Goal: Transaction & Acquisition: Obtain resource

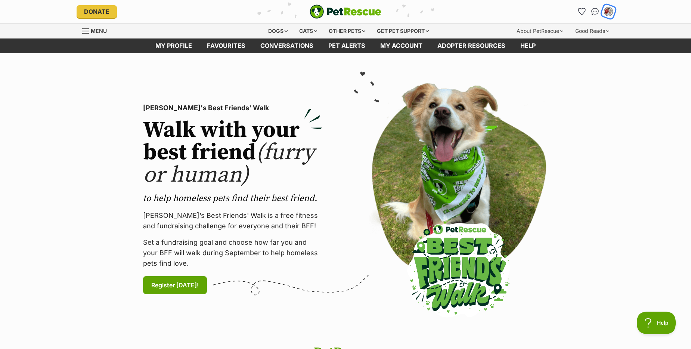
click at [608, 13] on img "My account" at bounding box center [609, 12] width 10 height 10
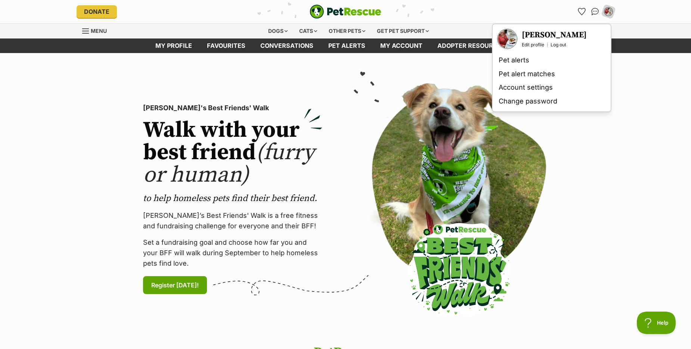
click at [580, 174] on section "PetRescue's Best Friends' Walk Walk with your best friend (furry or human) to h…" at bounding box center [345, 199] width 691 height 292
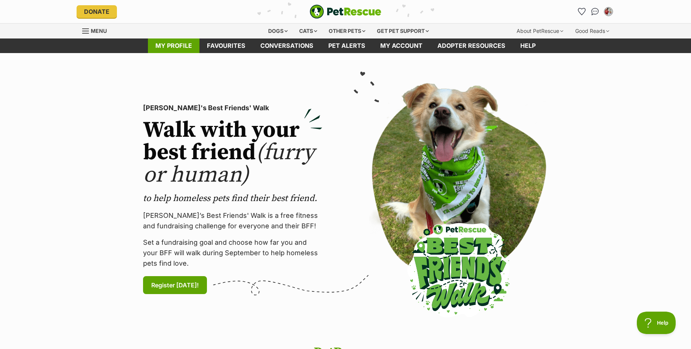
click at [174, 45] on link "My profile" at bounding box center [174, 45] width 52 height 15
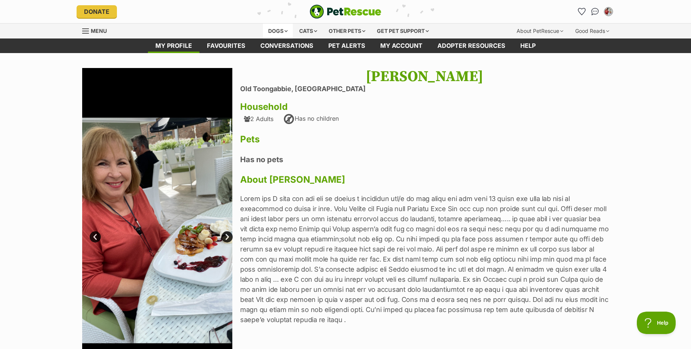
click at [272, 29] on div "Dogs" at bounding box center [278, 31] width 30 height 15
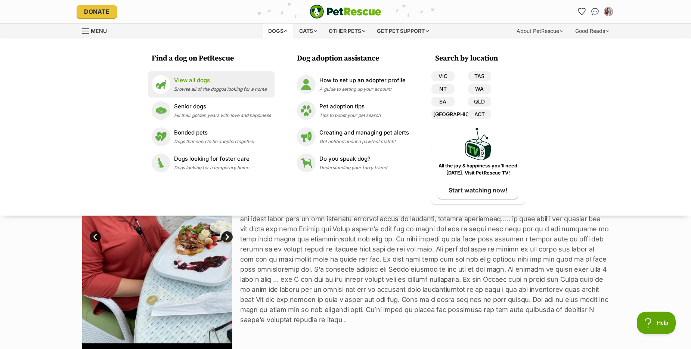
click at [188, 77] on p "View all dogs" at bounding box center [220, 80] width 93 height 9
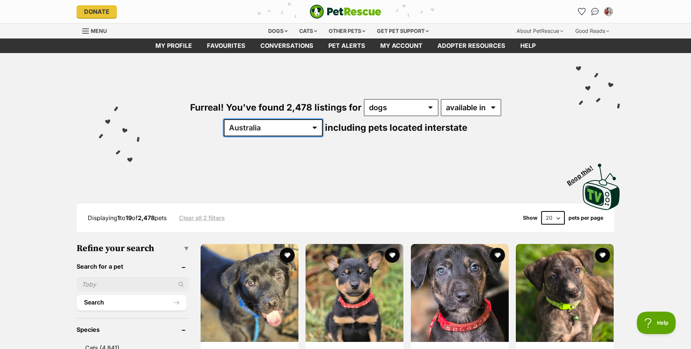
click at [323, 119] on select "Australia ACT NSW NT QLD SA TAS VIC WA" at bounding box center [273, 127] width 99 height 17
select select "[GEOGRAPHIC_DATA]"
click at [323, 119] on select "Australia ACT NSW NT QLD SA TAS VIC WA" at bounding box center [273, 127] width 99 height 17
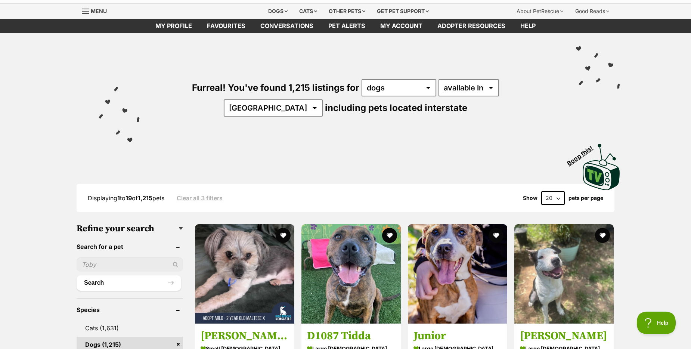
scroll to position [37, 0]
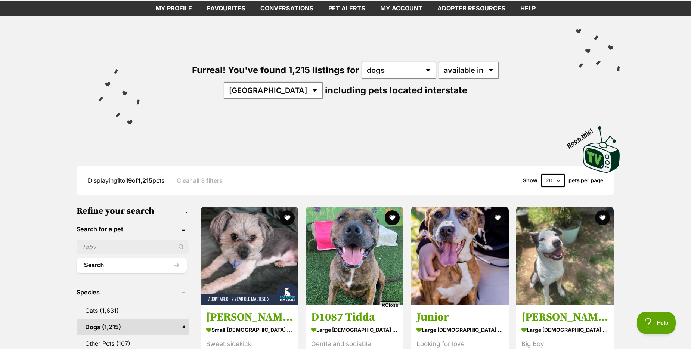
click at [97, 246] on input "text" at bounding box center [133, 247] width 112 height 14
type input "honey"
click at [77, 258] on button "Search" at bounding box center [132, 265] width 110 height 15
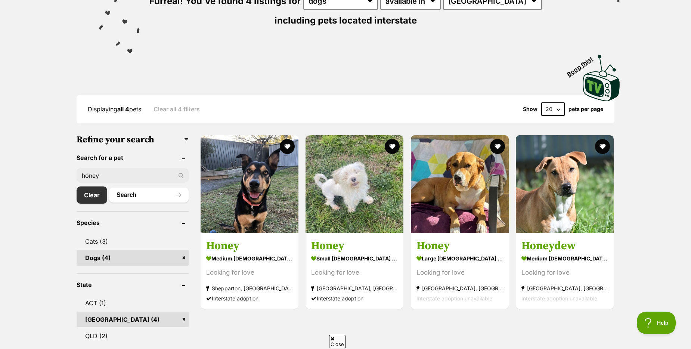
scroll to position [112, 0]
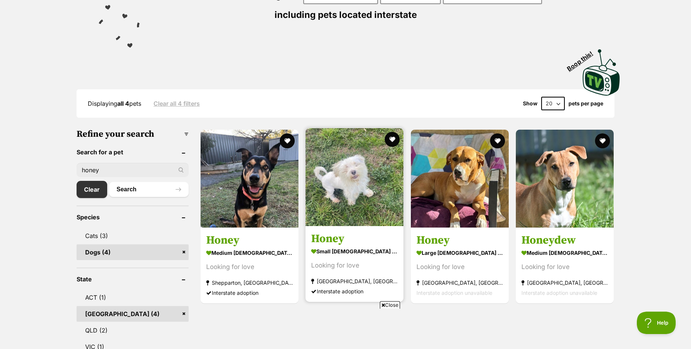
click at [367, 181] on img at bounding box center [355, 177] width 98 height 98
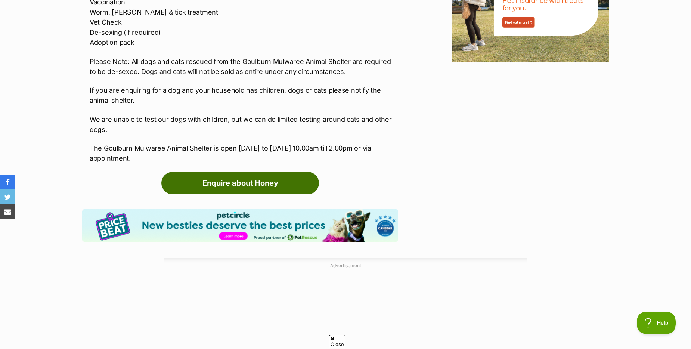
click at [233, 181] on link "Enquire about Honey" at bounding box center [240, 183] width 158 height 22
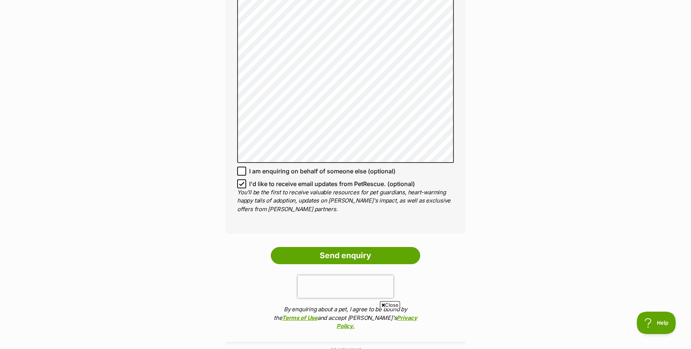
scroll to position [560, 0]
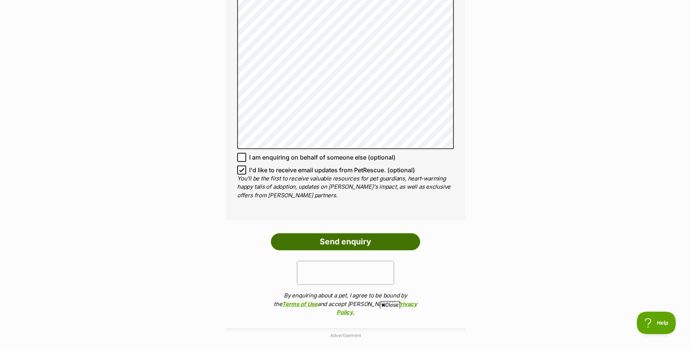
click at [344, 233] on input "Send enquiry" at bounding box center [345, 241] width 149 height 17
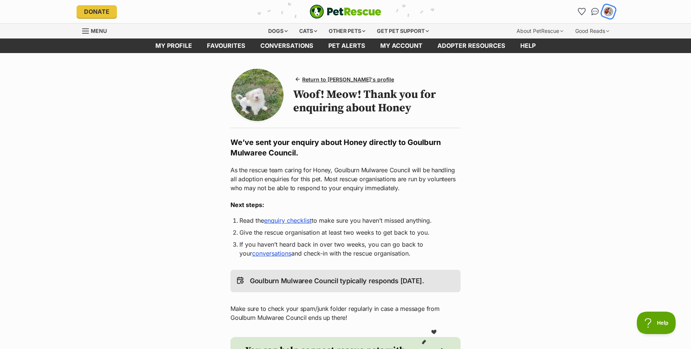
click at [608, 11] on img "My account" at bounding box center [609, 12] width 10 height 10
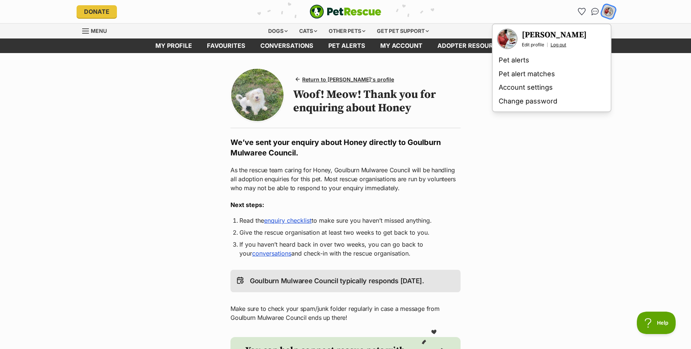
click at [558, 44] on link "Log out" at bounding box center [559, 45] width 16 height 6
